Goal: Task Accomplishment & Management: Use online tool/utility

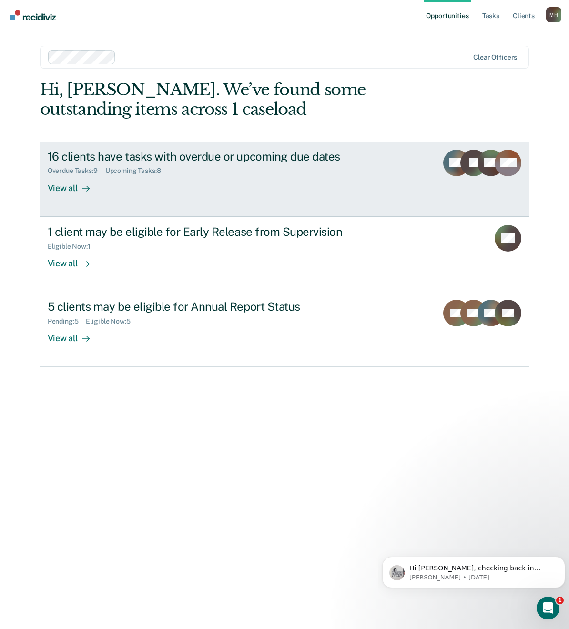
click at [65, 184] on div "View all" at bounding box center [74, 184] width 53 height 19
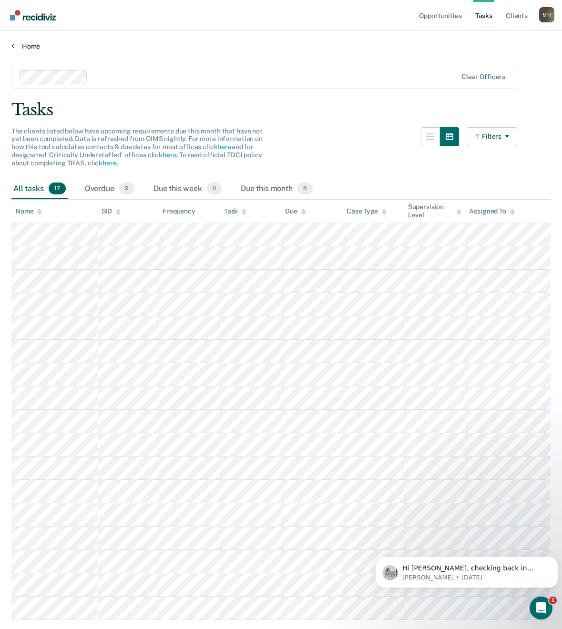
click at [19, 44] on link "Home" at bounding box center [280, 46] width 539 height 9
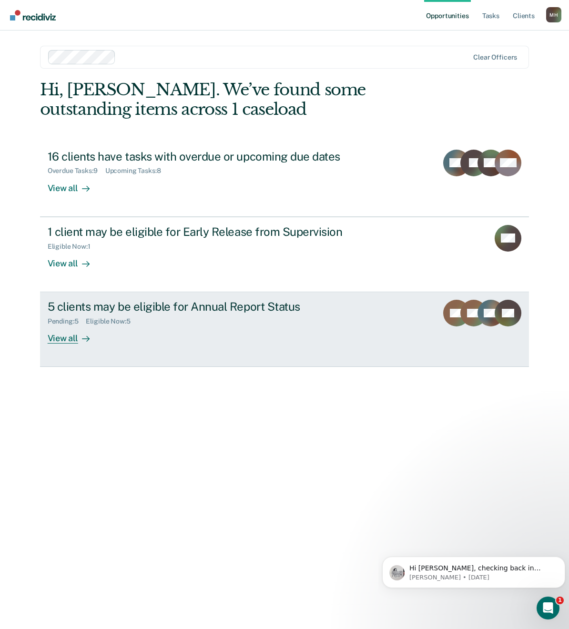
click at [54, 338] on div "View all" at bounding box center [74, 334] width 53 height 19
click at [54, 338] on div "Opportunities Tasks Client s [PERSON_NAME] [PERSON_NAME] Profile How it works L…" at bounding box center [284, 314] width 569 height 629
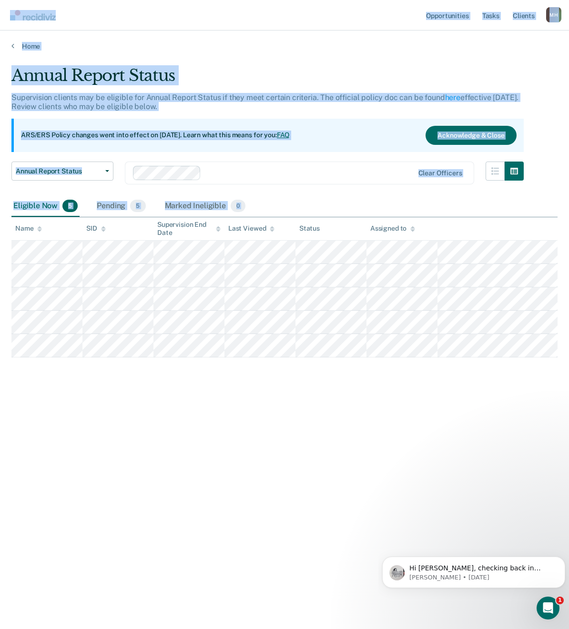
click at [377, 509] on div "Annual Report Status Supervision clients may be eligible for Annual Report Stat…" at bounding box center [284, 312] width 546 height 492
click at [137, 427] on div "Annual Report Status Supervision clients may be eligible for Annual Report Stat…" at bounding box center [284, 312] width 546 height 492
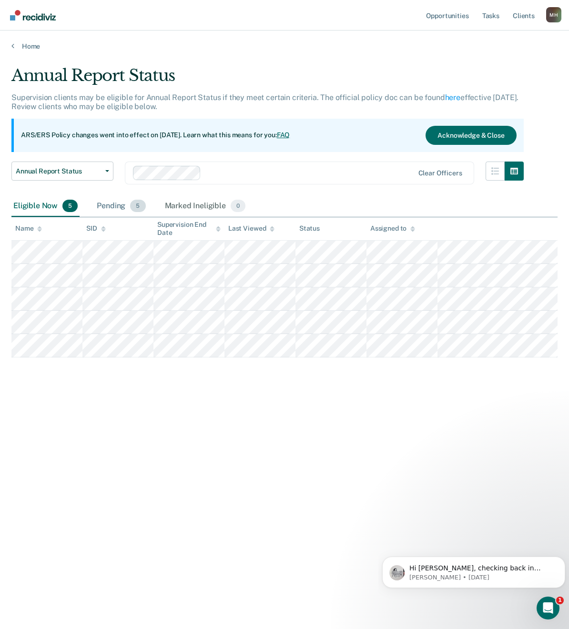
click at [134, 204] on span "5" at bounding box center [137, 206] width 15 height 12
click at [64, 213] on div "Eligible Now 5" at bounding box center [45, 206] width 68 height 21
drag, startPoint x: 10, startPoint y: 239, endPoint x: 163, endPoint y: 376, distance: 205.5
click at [200, 377] on main "Annual Report Status Supervision clients may be eligible for Annual Report Stat…" at bounding box center [284, 339] width 569 height 576
drag, startPoint x: 558, startPoint y: 0, endPoint x: 11, endPoint y: 452, distance: 709.8
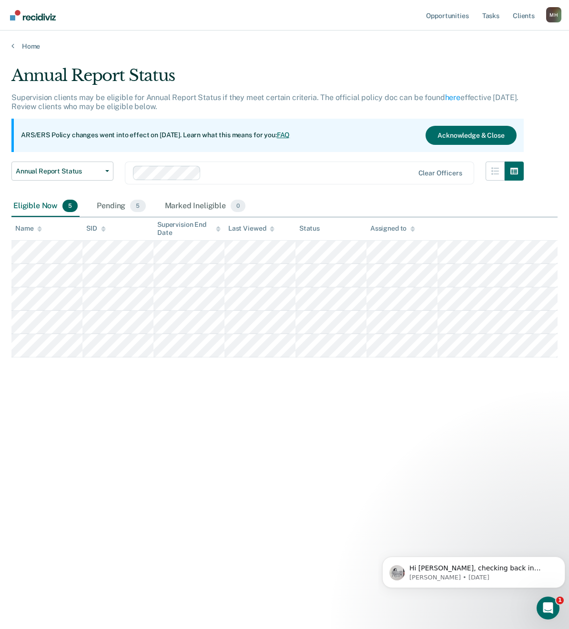
click at [11, 451] on main "Annual Report Status Supervision clients may be eligible for Annual Report Stat…" at bounding box center [284, 339] width 569 height 576
click at [113, 339] on main "Annual Report Status Supervision clients may be eligible for Annual Report Stat…" at bounding box center [284, 339] width 569 height 576
drag, startPoint x: 8, startPoint y: 242, endPoint x: 158, endPoint y: 363, distance: 193.1
click at [160, 364] on div "Annual Report Status Supervision clients may be eligible for Annual Report Stat…" at bounding box center [284, 312] width 546 height 492
click at [51, 226] on table "Name SID Supervision End Date Last Viewed Status Assigned to" at bounding box center [284, 287] width 546 height 140
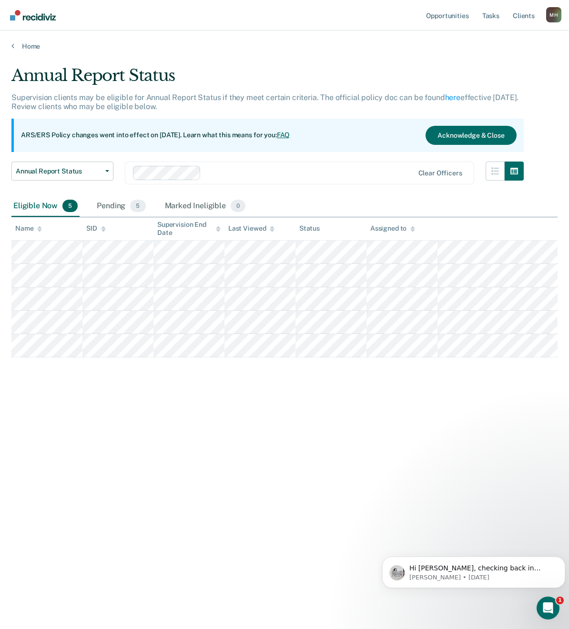
click at [185, 437] on div "Annual Report Status Supervision clients may be eligible for Annual Report Stat…" at bounding box center [284, 312] width 546 height 492
click at [102, 206] on div "Pending 5" at bounding box center [121, 206] width 52 height 21
drag, startPoint x: 102, startPoint y: 206, endPoint x: 19, endPoint y: 208, distance: 82.5
click at [19, 208] on div "Eligible Now 5" at bounding box center [45, 206] width 68 height 21
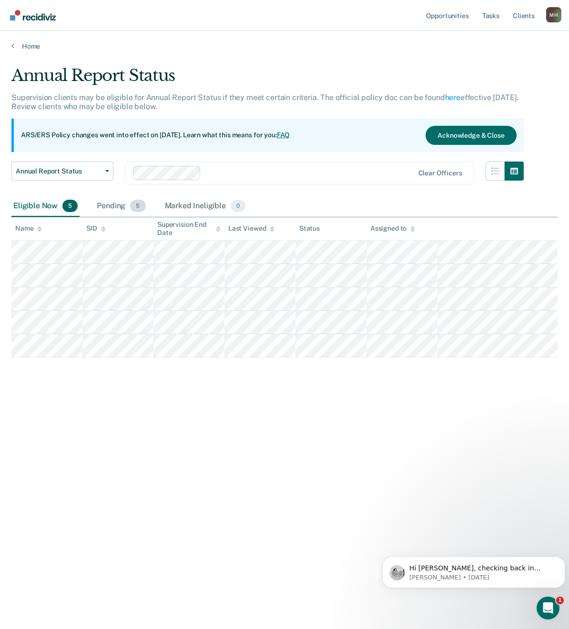
click at [104, 208] on div "Pending 5" at bounding box center [121, 206] width 52 height 21
click at [39, 203] on div "Eligible Now 5" at bounding box center [45, 206] width 68 height 21
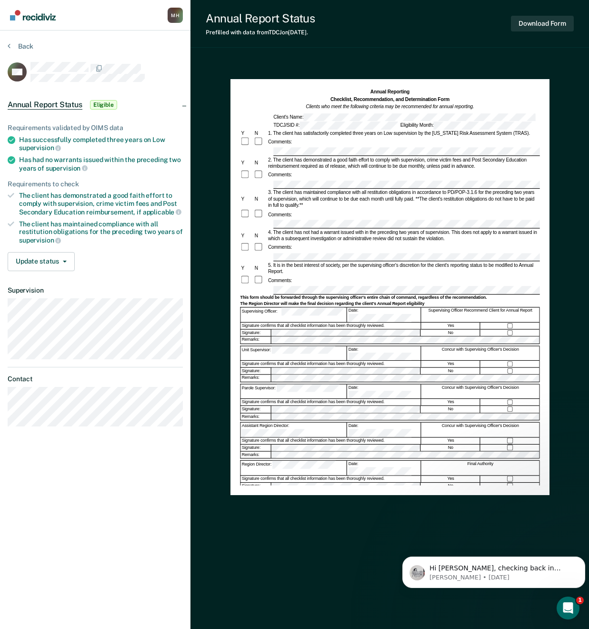
click at [46, 138] on div "Has successfully completed three years on Low supervision" at bounding box center [101, 144] width 164 height 16
drag, startPoint x: 46, startPoint y: 138, endPoint x: 38, endPoint y: 142, distance: 9.0
copy ul "Has successfully completed three years on Low supervision"
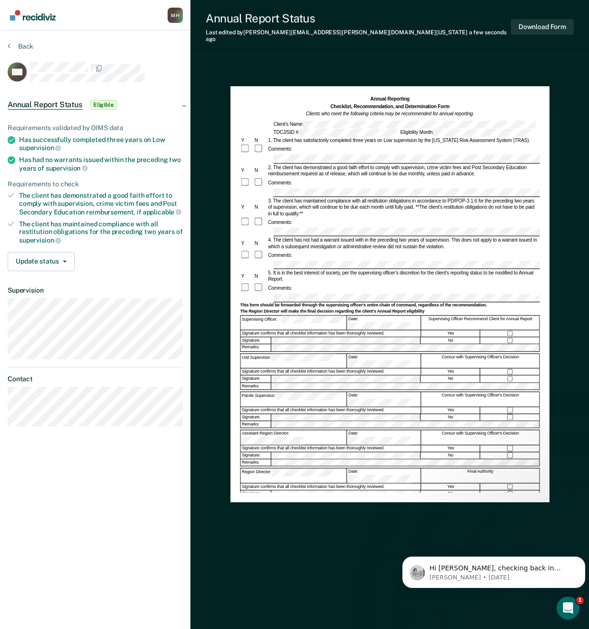
click at [421, 478] on div "Annual Reporting Checklist, Recommendation, and Determination Form Clients who …" at bounding box center [390, 294] width 300 height 396
click at [366, 217] on div "Comments:" at bounding box center [390, 222] width 300 height 10
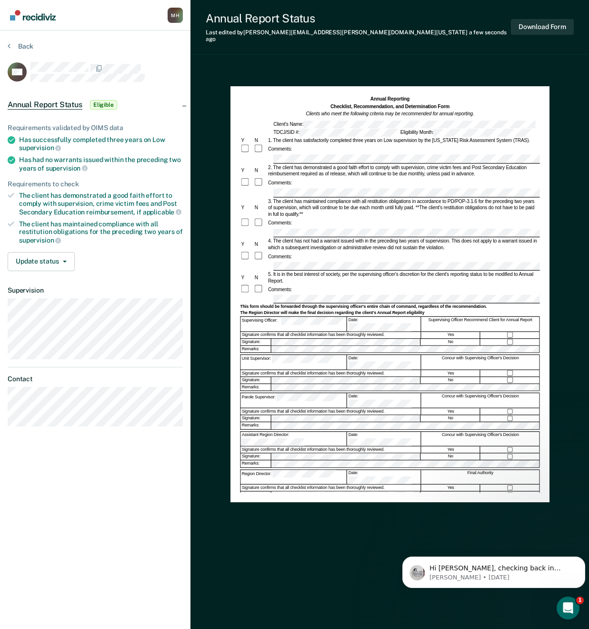
drag, startPoint x: 301, startPoint y: 178, endPoint x: 337, endPoint y: 234, distance: 66.7
click at [332, 238] on div "4. The client has not had a warrant issued with in the preceding two years of s…" at bounding box center [403, 244] width 273 height 13
drag, startPoint x: 274, startPoint y: 157, endPoint x: 290, endPoint y: 166, distance: 18.6
click at [290, 166] on div "2. The client has demonstrated a good faith effort to comply with supervision, …" at bounding box center [403, 170] width 273 height 13
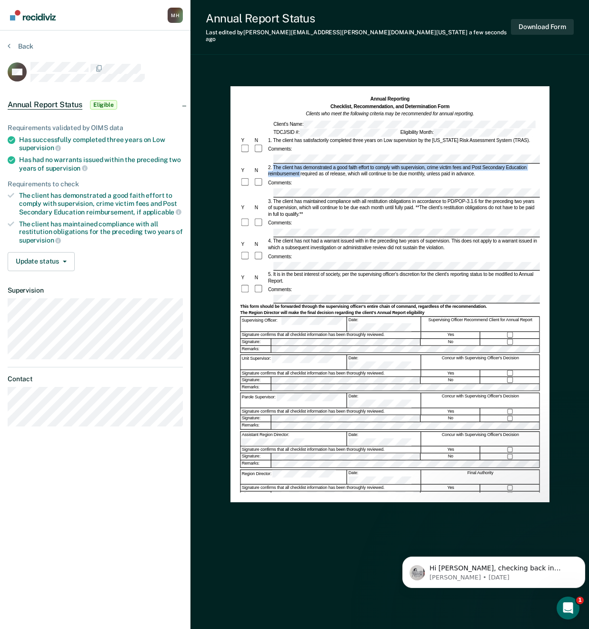
drag, startPoint x: 273, startPoint y: 158, endPoint x: 301, endPoint y: 165, distance: 29.1
click at [301, 165] on div "2. The client has demonstrated a good faith effort to comply with supervision, …" at bounding box center [403, 170] width 273 height 13
drag, startPoint x: 301, startPoint y: 165, endPoint x: 293, endPoint y: 164, distance: 8.2
copy div "The client has demonstrated a good faith effort to comply with supervision, cri…"
click at [27, 161] on div "Has had no warrants issued within the preceding two years of supervision" at bounding box center [101, 164] width 164 height 16
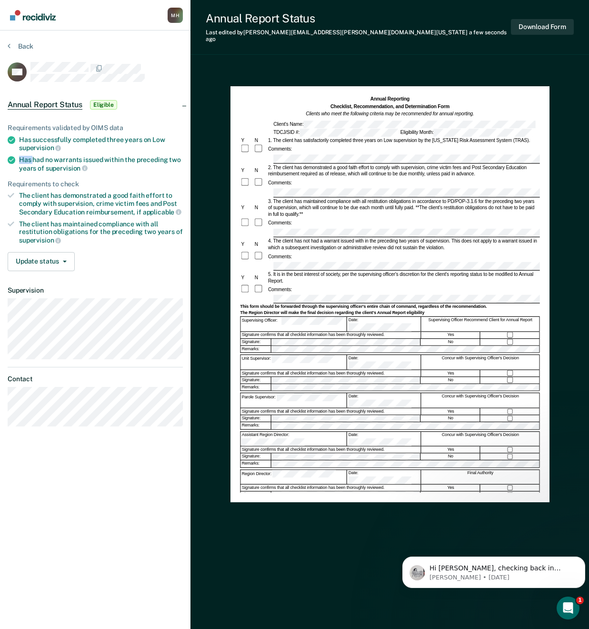
click at [27, 161] on div "Has had no warrants issued within the preceding two years of supervision" at bounding box center [101, 164] width 164 height 16
click at [28, 161] on div "Has had no warrants issued within the preceding two years of supervision" at bounding box center [101, 164] width 164 height 16
copy div "Has had no warrants issued within the preceding two years of supervision"
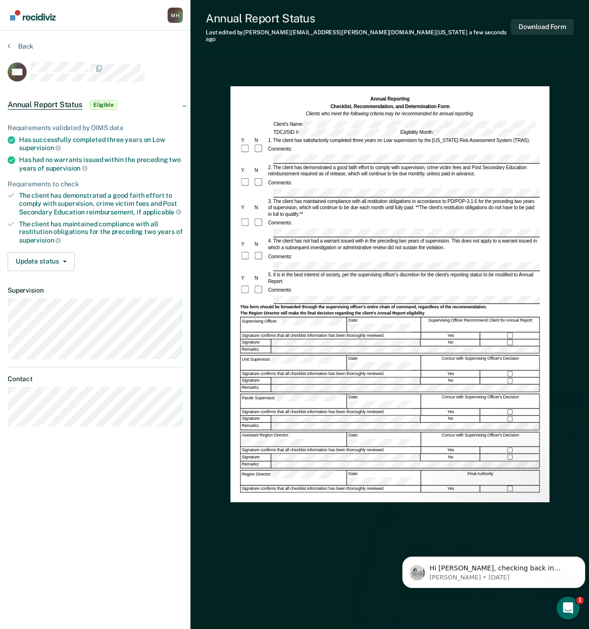
click at [327, 408] on div "Signature confirms that all checklist information has been thoroughly reviewed." at bounding box center [331, 411] width 181 height 7
click at [371, 333] on div "Signature confirms that all checklist information has been thoroughly reviewed." at bounding box center [331, 336] width 181 height 7
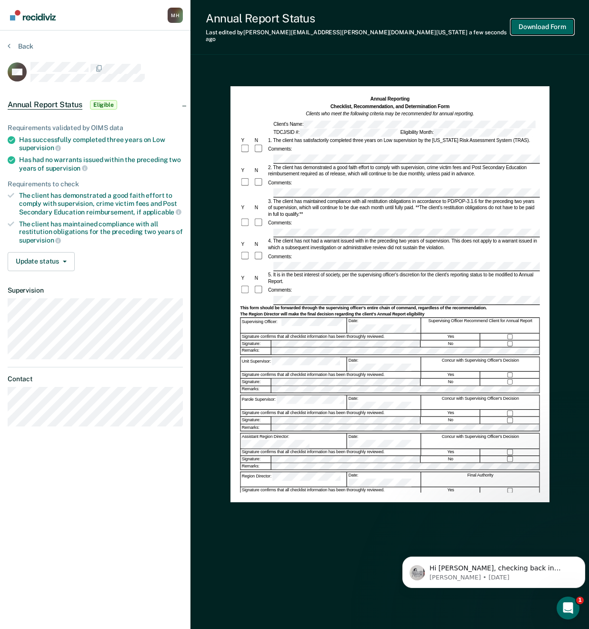
click at [540, 23] on button "Download Form" at bounding box center [542, 27] width 63 height 16
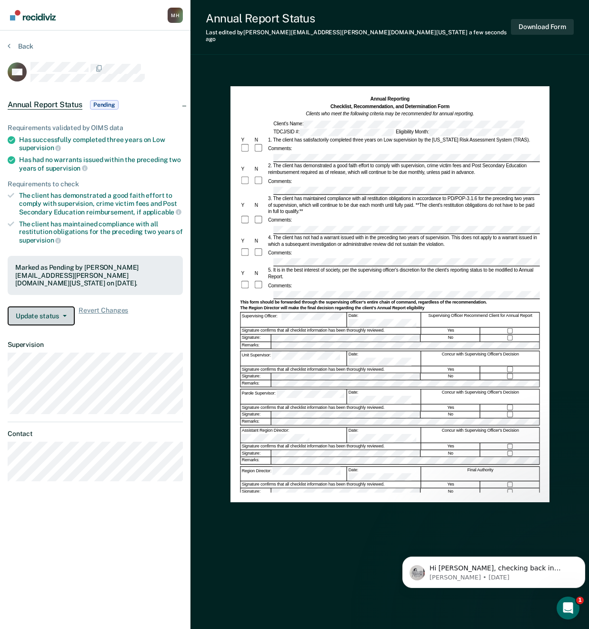
click at [63, 315] on icon "button" at bounding box center [65, 316] width 4 height 2
click at [61, 315] on span "button" at bounding box center [63, 316] width 8 height 2
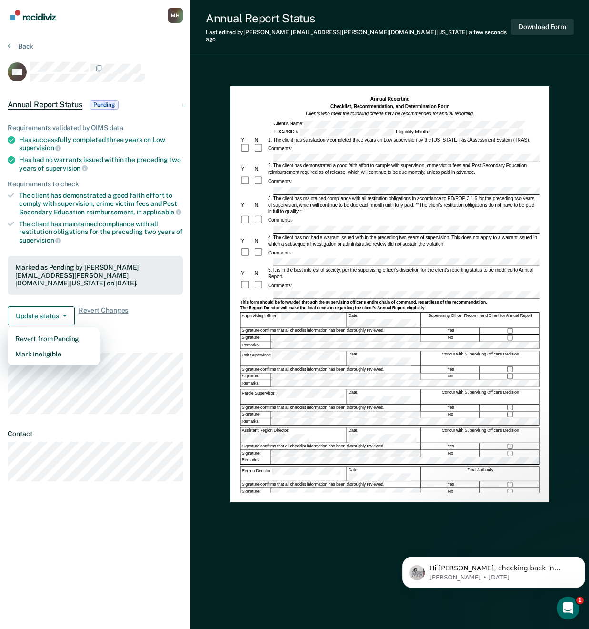
click at [131, 341] on dt "Supervision" at bounding box center [95, 345] width 175 height 8
click at [20, 44] on button "Back" at bounding box center [21, 46] width 26 height 9
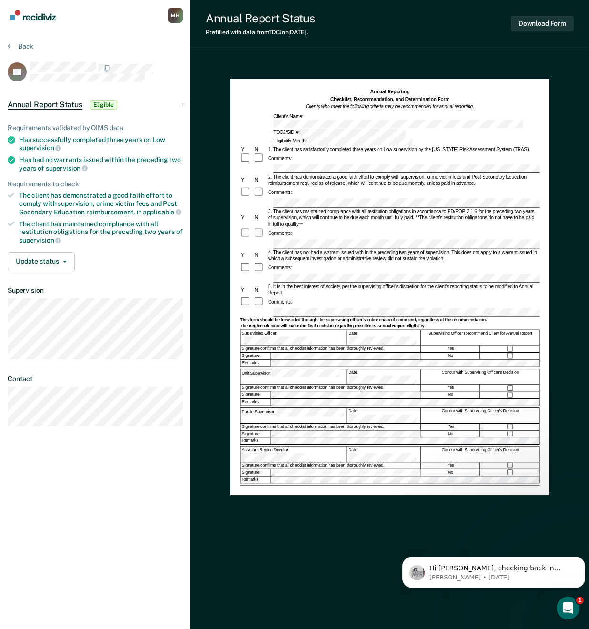
click at [310, 263] on div "Comments:" at bounding box center [390, 268] width 300 height 10
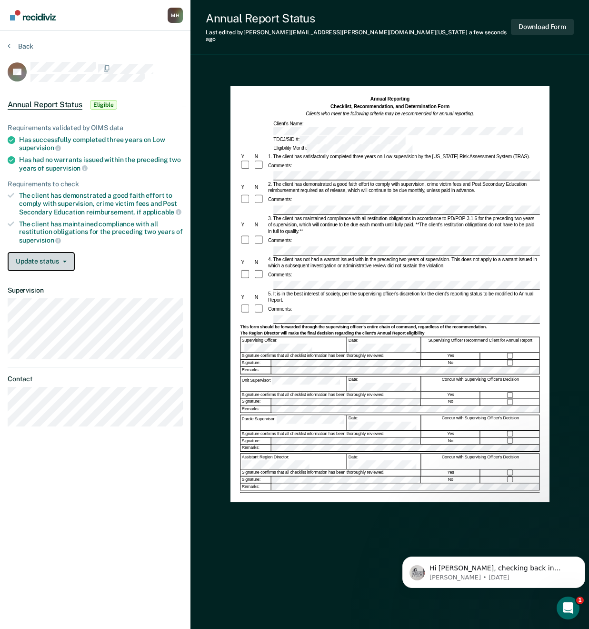
click at [60, 261] on span "button" at bounding box center [63, 262] width 8 height 2
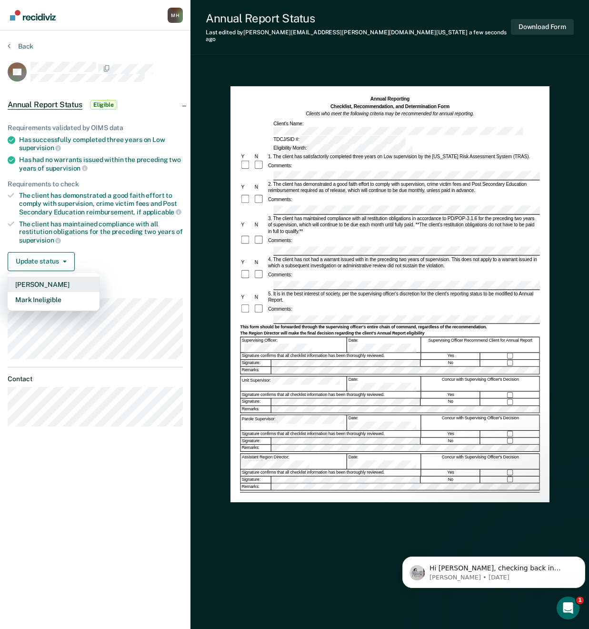
click at [37, 285] on button "[PERSON_NAME]" at bounding box center [54, 284] width 92 height 15
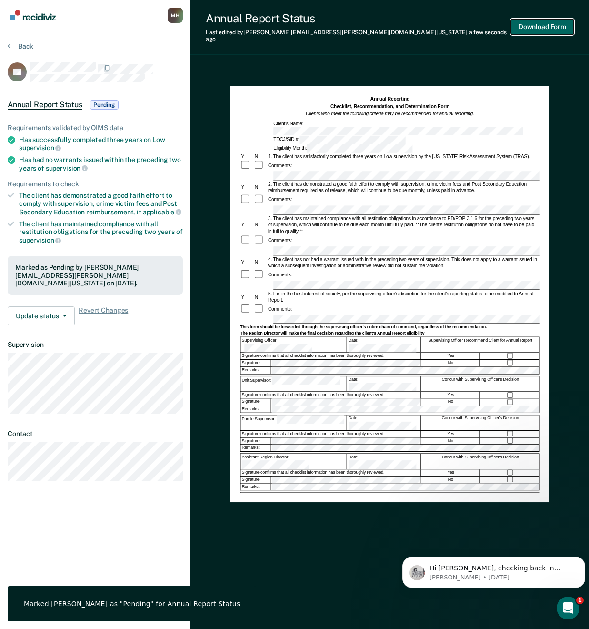
click at [544, 24] on button "Download Form" at bounding box center [542, 27] width 63 height 16
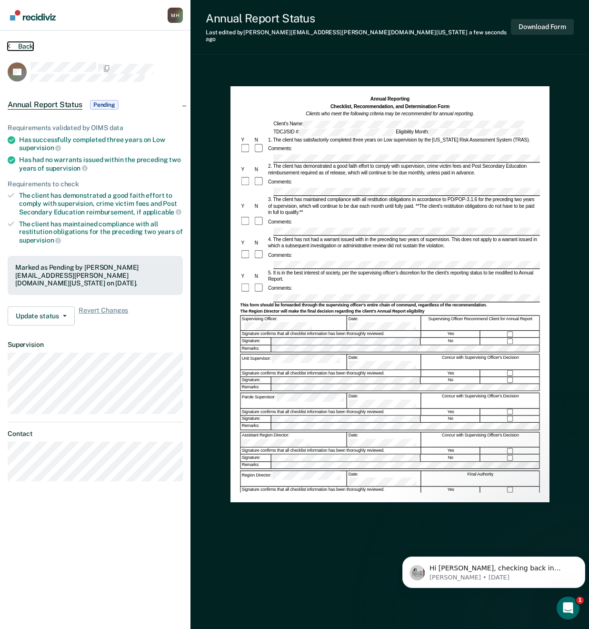
click at [22, 44] on button "Back" at bounding box center [21, 46] width 26 height 9
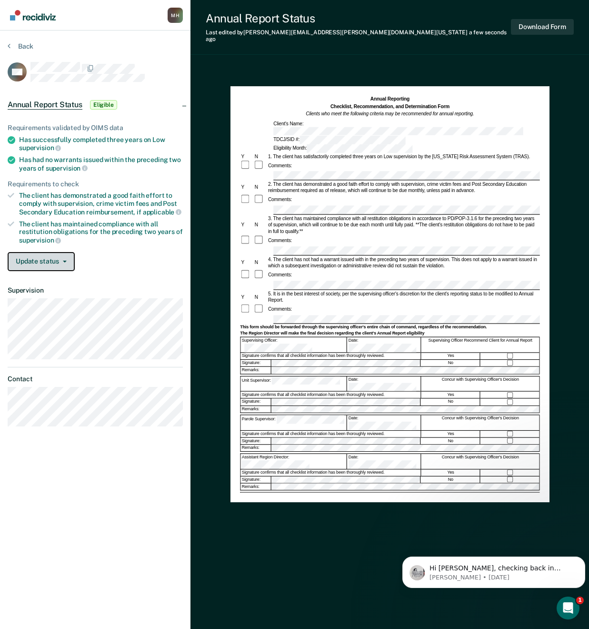
click at [62, 264] on button "Update status" at bounding box center [41, 261] width 67 height 19
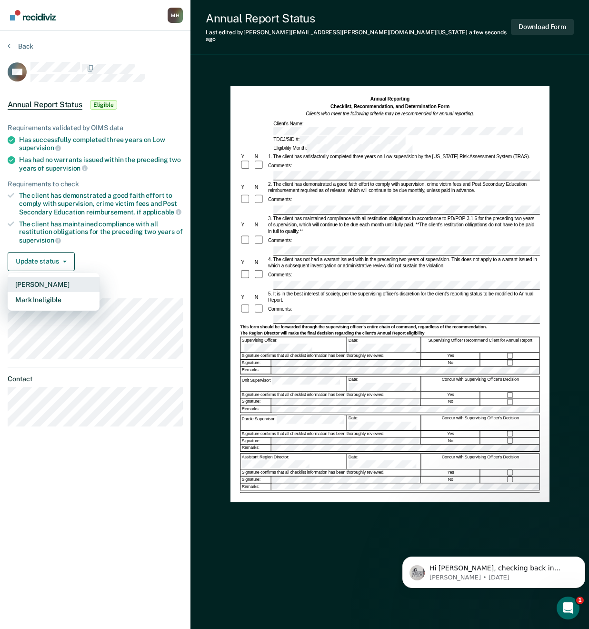
click at [31, 283] on button "[PERSON_NAME]" at bounding box center [54, 284] width 92 height 15
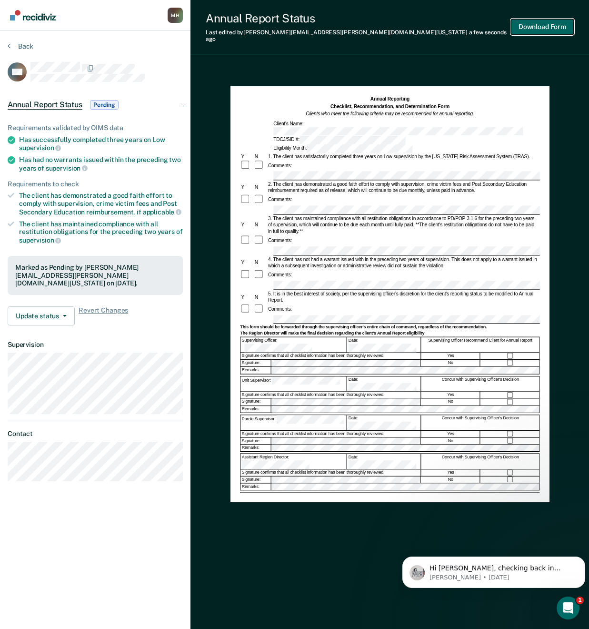
click at [540, 26] on button "Download Form" at bounding box center [542, 27] width 63 height 16
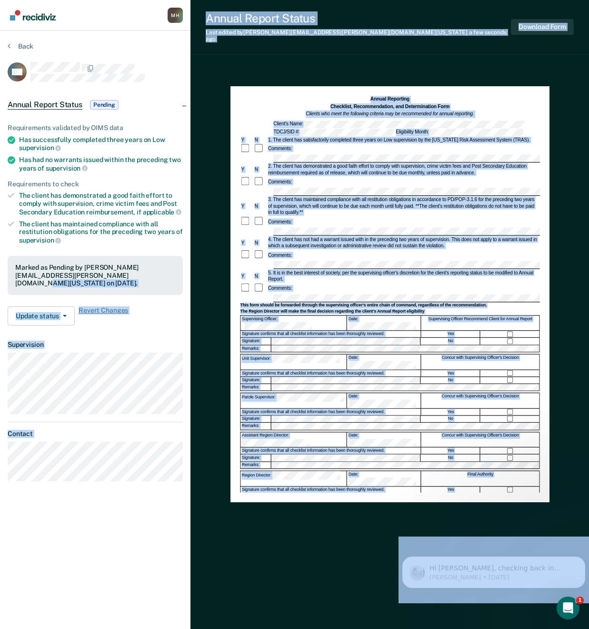
click at [364, 473] on div "Annual Reporting Checklist, Recommendation, and Determination Form Clients who …" at bounding box center [390, 294] width 300 height 396
click at [290, 559] on div "Annual Reporting Checklist, Recommendation, and Determination Form Clients who …" at bounding box center [390, 372] width 319 height 583
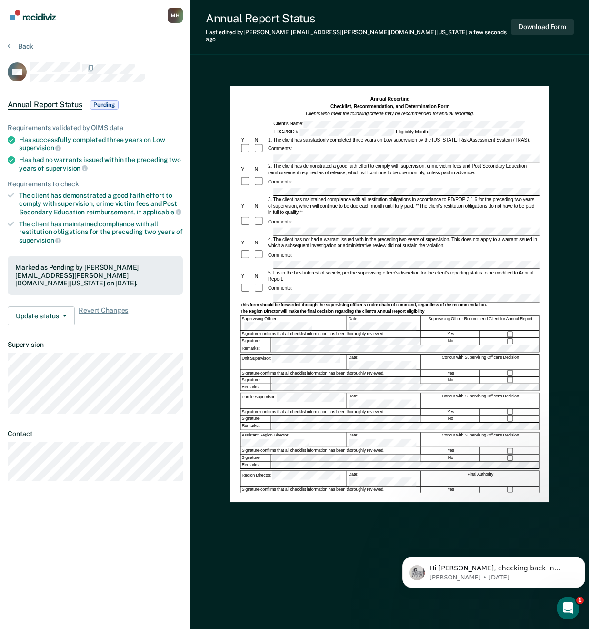
click at [261, 283] on div at bounding box center [260, 288] width 13 height 10
click at [540, 23] on button "Download Form" at bounding box center [542, 27] width 63 height 16
click at [25, 47] on button "Back" at bounding box center [21, 46] width 26 height 9
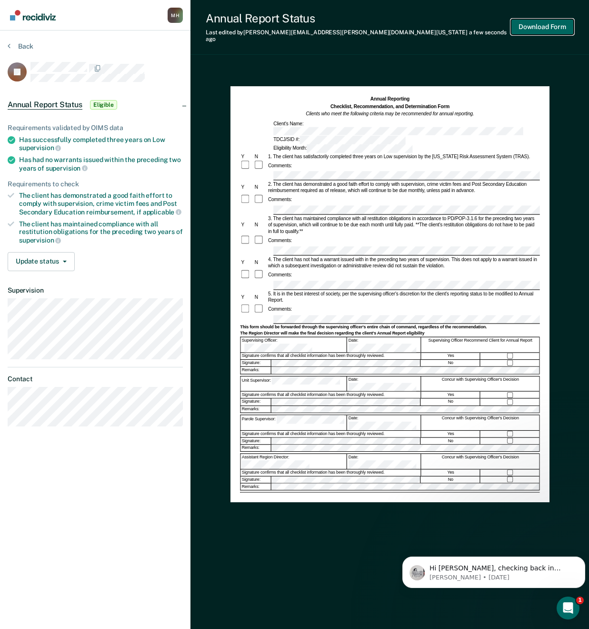
click at [538, 24] on button "Download Form" at bounding box center [542, 27] width 63 height 16
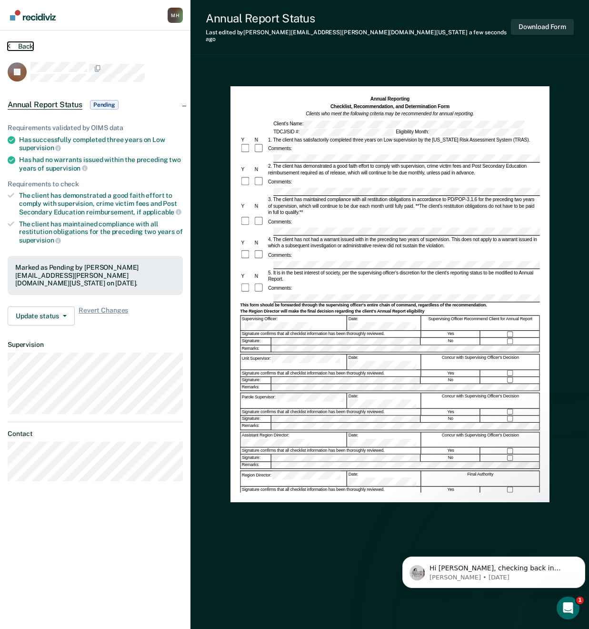
click at [11, 47] on button "Back" at bounding box center [21, 46] width 26 height 9
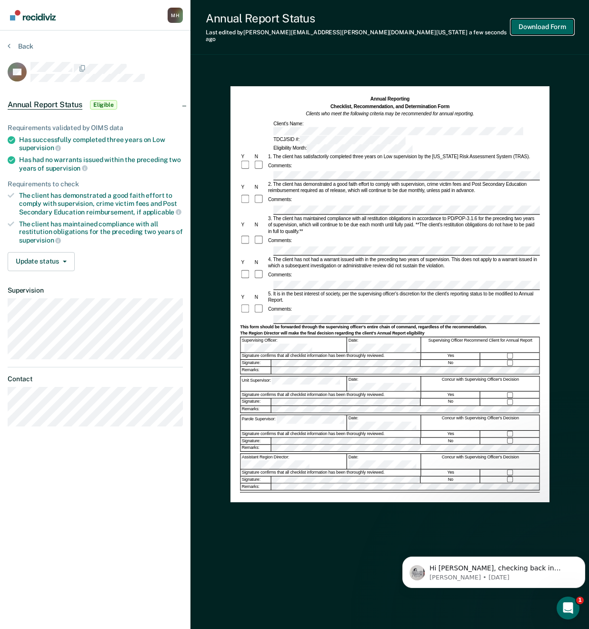
click at [532, 22] on button "Download Form" at bounding box center [542, 27] width 63 height 16
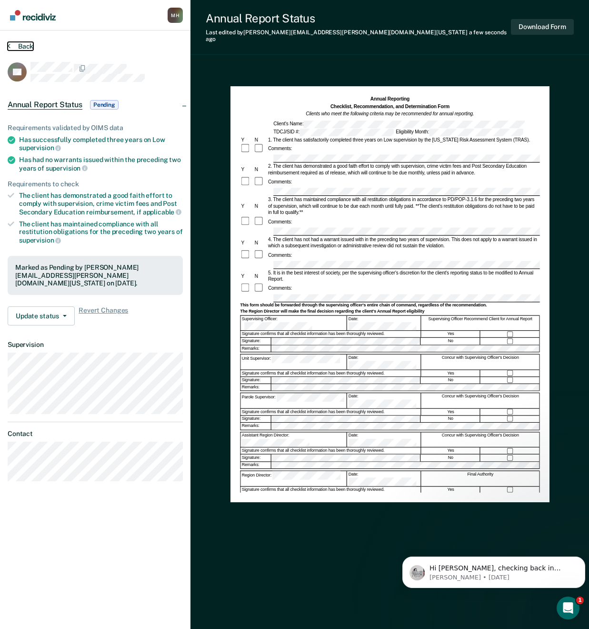
click at [21, 47] on button "Back" at bounding box center [21, 46] width 26 height 9
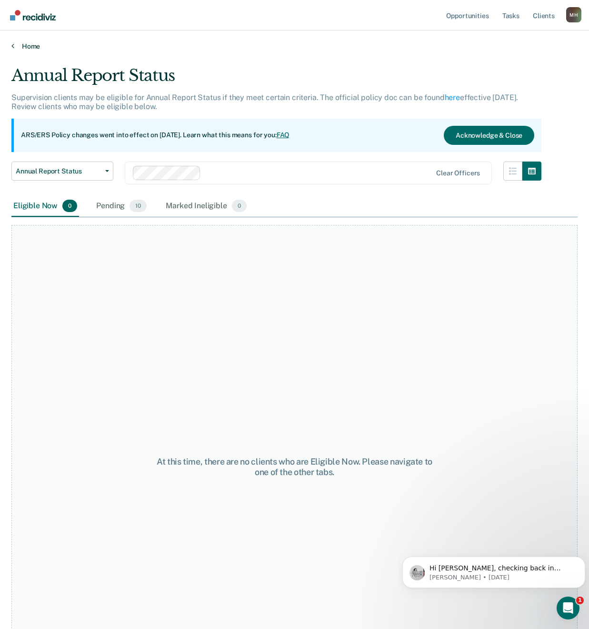
click at [26, 49] on link "Home" at bounding box center [294, 46] width 567 height 9
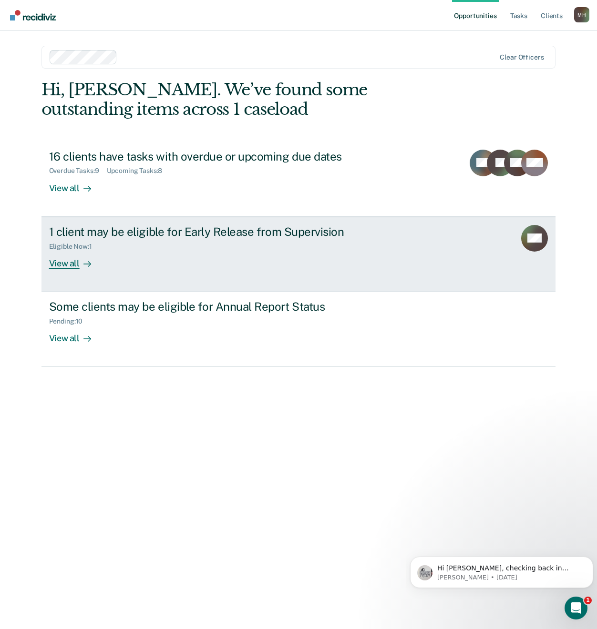
click at [72, 257] on div "View all" at bounding box center [75, 259] width 53 height 19
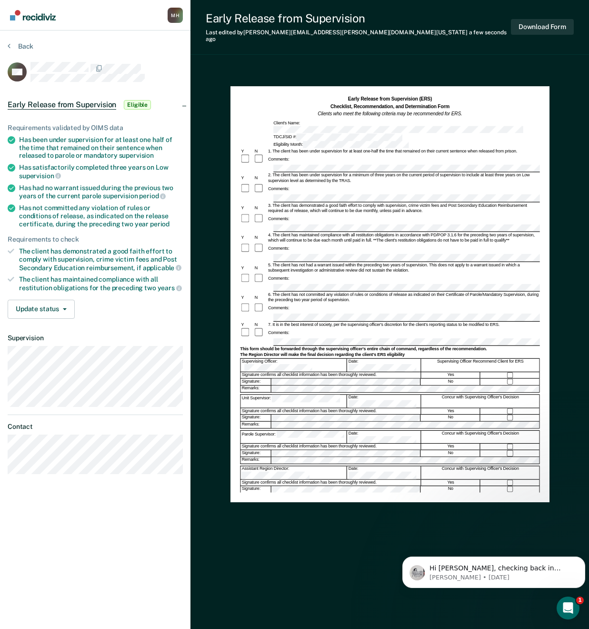
click at [299, 513] on div "Early Release from Supervision (ERS) Checklist, Recommendation, and Determinati…" at bounding box center [390, 372] width 319 height 583
click at [305, 154] on div "Comments:" at bounding box center [390, 159] width 300 height 10
click at [558, 22] on button "Download Form" at bounding box center [542, 27] width 63 height 16
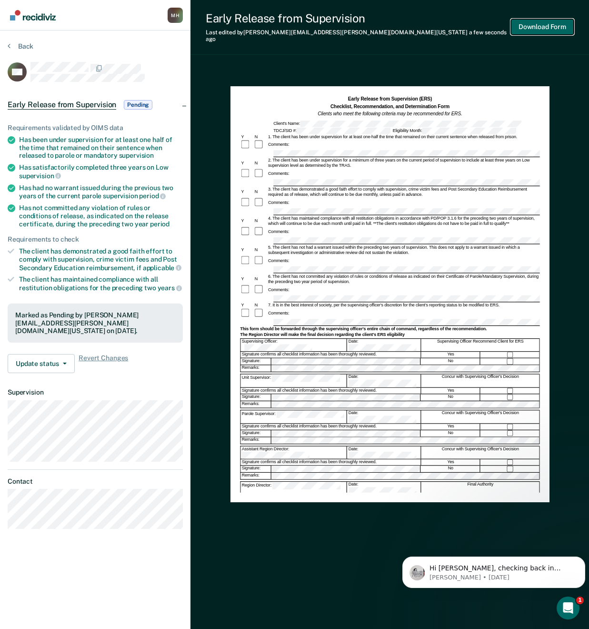
click at [533, 22] on button "Download Form" at bounding box center [542, 27] width 63 height 16
click at [20, 48] on button "Back" at bounding box center [21, 46] width 26 height 9
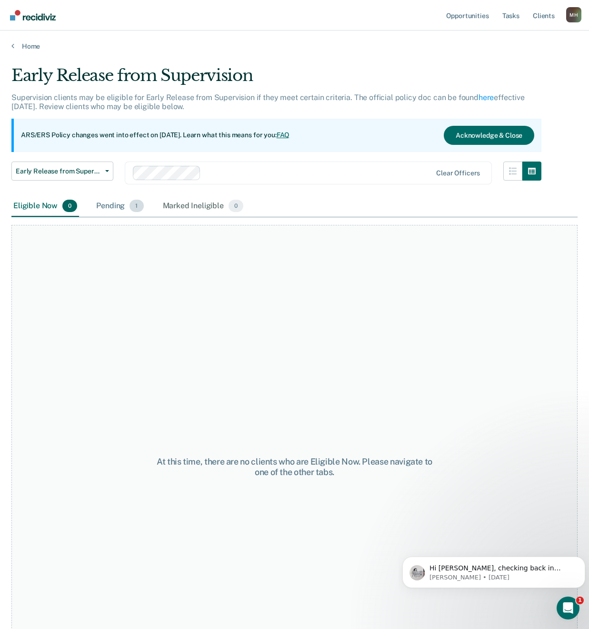
click at [114, 205] on div "Pending 1" at bounding box center [119, 206] width 51 height 21
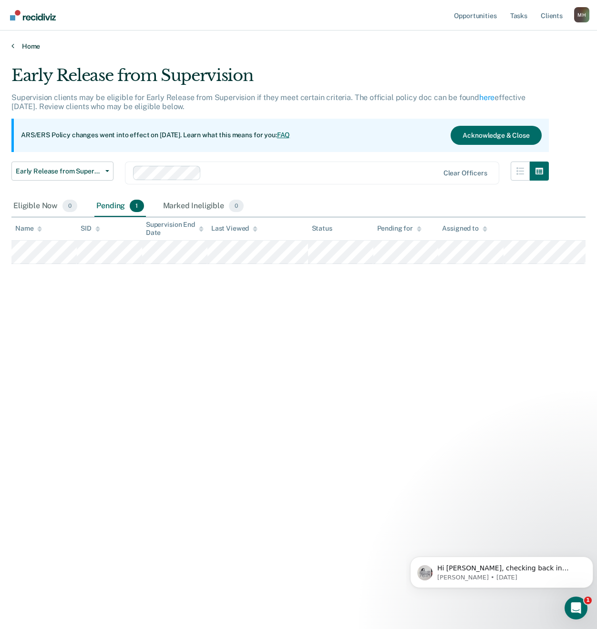
click at [24, 46] on link "Home" at bounding box center [298, 46] width 574 height 9
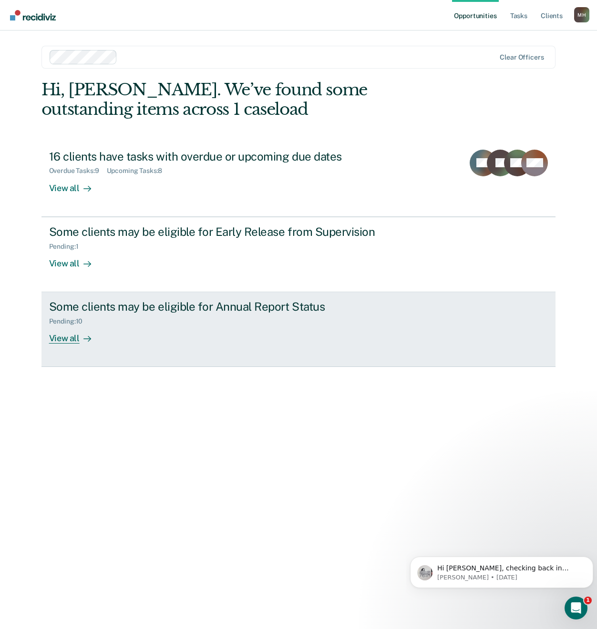
click at [129, 308] on div "Some clients may be eligible for Annual Report Status" at bounding box center [216, 307] width 335 height 14
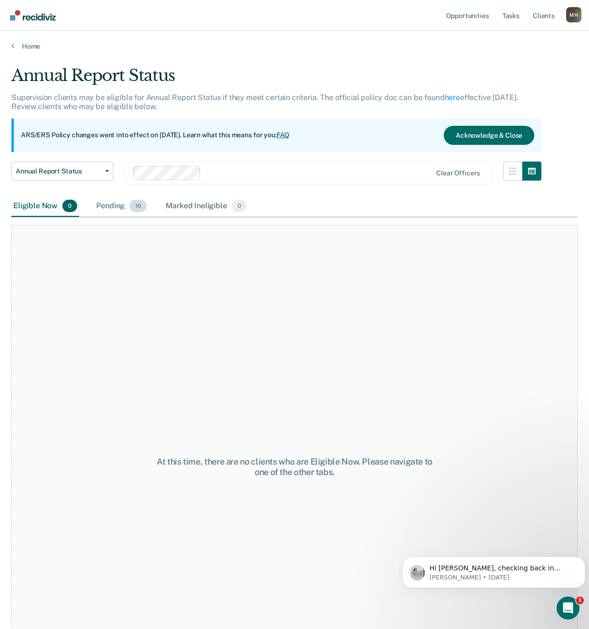
click at [115, 206] on div "Pending 10" at bounding box center [121, 206] width 54 height 21
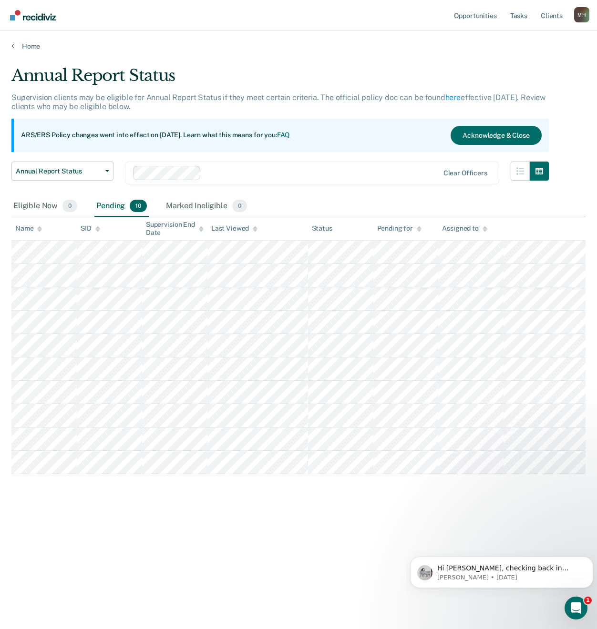
click at [290, 135] on link "FAQ" at bounding box center [283, 135] width 13 height 8
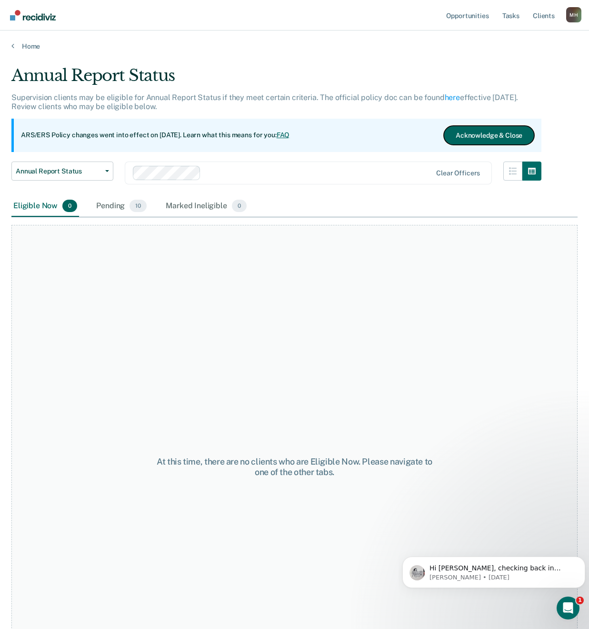
click at [481, 132] on button "Acknowledge & Close" at bounding box center [489, 135] width 91 height 19
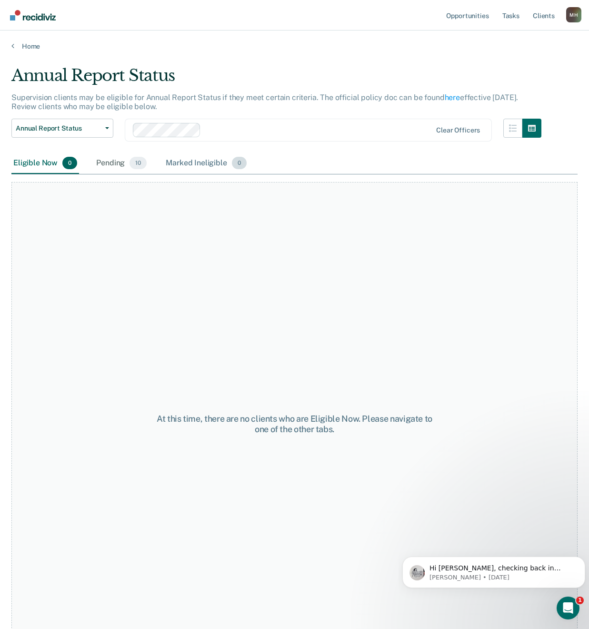
click at [207, 160] on div "Marked Ineligible 0" at bounding box center [206, 163] width 85 height 21
click at [13, 44] on icon at bounding box center [12, 46] width 3 height 8
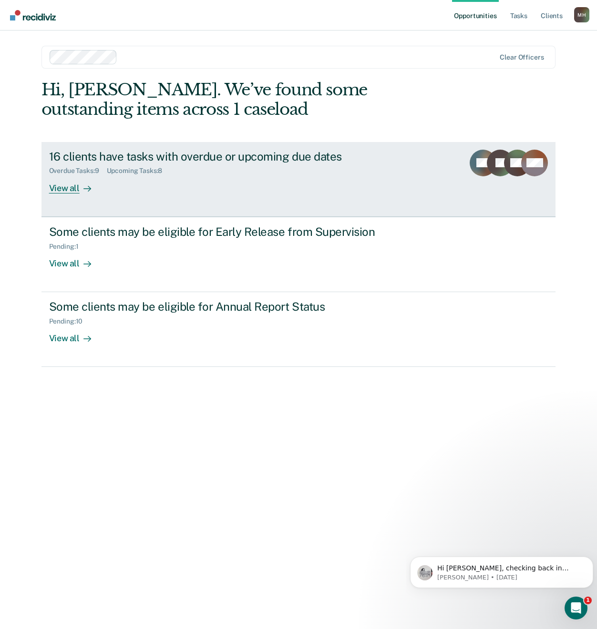
click at [85, 169] on div "Overdue Tasks : 9" at bounding box center [78, 171] width 58 height 8
